Goal: Task Accomplishment & Management: Complete application form

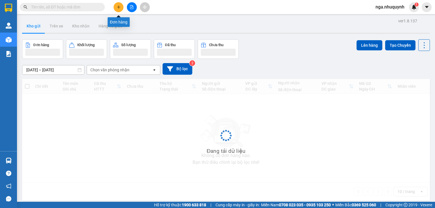
click at [118, 7] on icon "plus" at bounding box center [118, 6] width 0 height 3
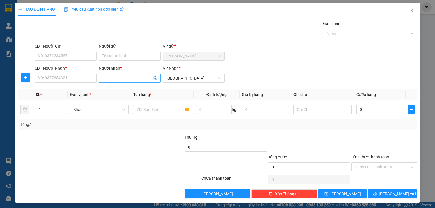
click at [109, 78] on input "Người nhận *" at bounding box center [126, 78] width 49 height 6
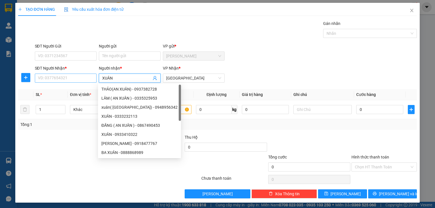
type input "XUÂN"
click at [65, 79] on input "SĐT Người Nhận *" at bounding box center [66, 78] width 62 height 9
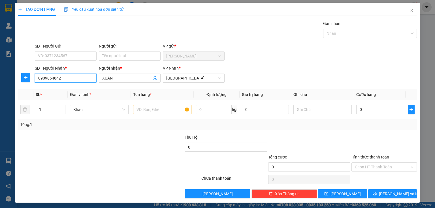
click at [46, 77] on input "0909864842" at bounding box center [66, 78] width 62 height 9
click at [67, 82] on input "0906864842" at bounding box center [66, 78] width 62 height 9
type input "0906864842"
click at [136, 112] on input "text" at bounding box center [162, 109] width 58 height 9
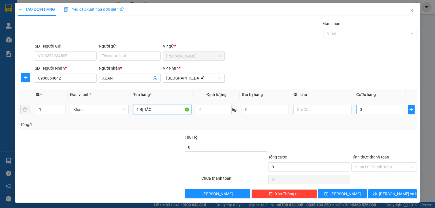
type input "1 BỊ TÁO"
click at [362, 111] on input "0" at bounding box center [380, 109] width 47 height 9
type input "4"
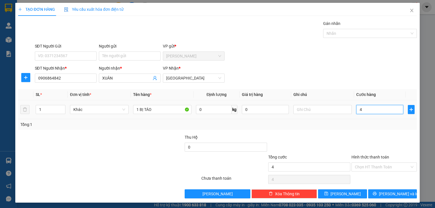
type input "40"
type input "400"
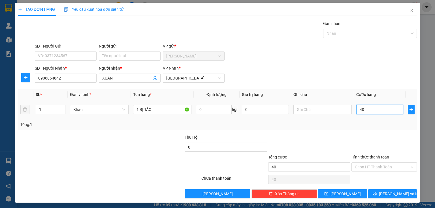
type input "400"
type input "4.000"
type input "40.000"
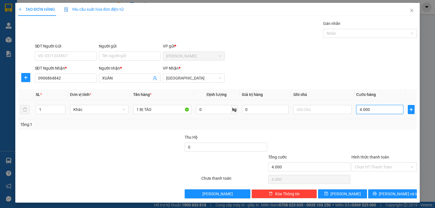
type input "40.000"
click at [338, 196] on button "[PERSON_NAME]" at bounding box center [342, 194] width 49 height 9
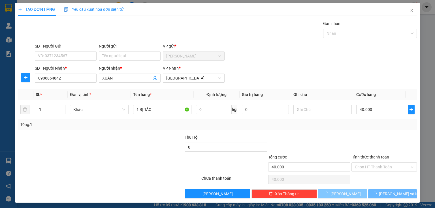
type input "0"
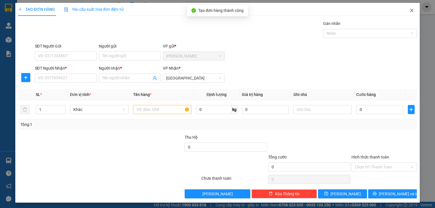
click at [411, 11] on icon "close" at bounding box center [412, 10] width 3 height 3
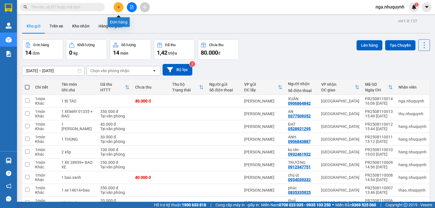
click at [121, 6] on button at bounding box center [119, 7] width 10 height 10
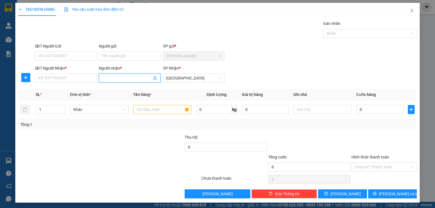
click at [106, 77] on input "Người nhận *" at bounding box center [126, 78] width 49 height 6
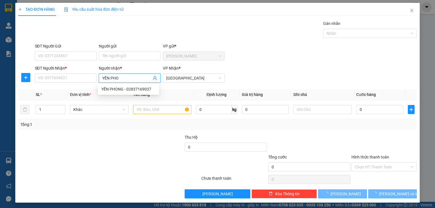
type input "YẾN PHON"
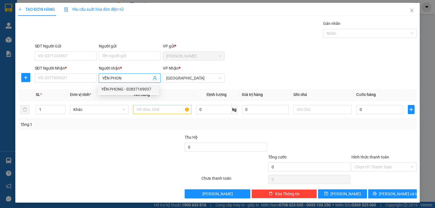
click at [134, 88] on div "YẾN PHONG - 02837169037" at bounding box center [128, 89] width 54 height 6
type input "02837169037"
type input "YẾN PHONG"
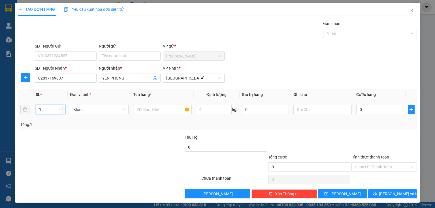
click at [47, 109] on input "1" at bounding box center [50, 109] width 29 height 9
type input "2"
click at [136, 111] on input "text" at bounding box center [162, 109] width 58 height 9
type input "2 VỎ XE"
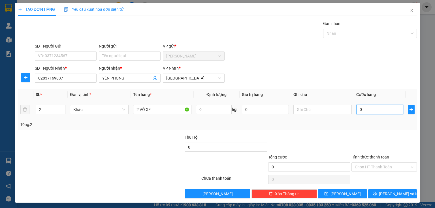
click at [372, 113] on input "0" at bounding box center [380, 109] width 47 height 9
type input "1"
type input "10"
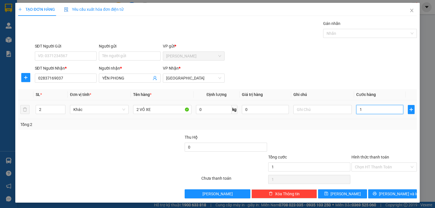
type input "10"
type input "100"
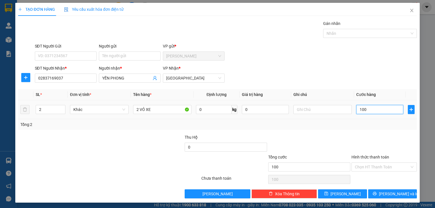
type input "1.000"
type input "10.000"
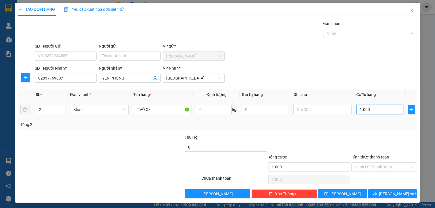
type input "10.000"
type input "100.000"
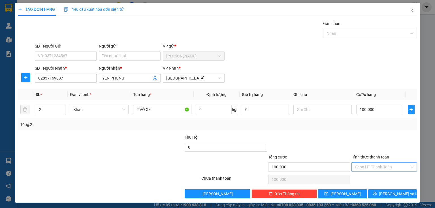
click at [362, 166] on input "Hình thức thanh toán" at bounding box center [382, 167] width 55 height 9
click at [363, 176] on div "Tại văn phòng" at bounding box center [381, 178] width 58 height 6
type input "0"
click at [346, 193] on span "[PERSON_NAME]" at bounding box center [346, 194] width 30 height 6
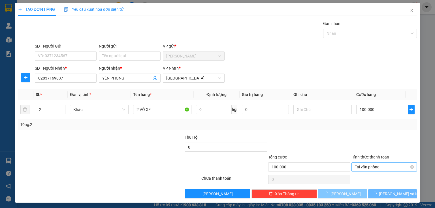
type input "1"
type input "0"
